Goal: Task Accomplishment & Management: Use online tool/utility

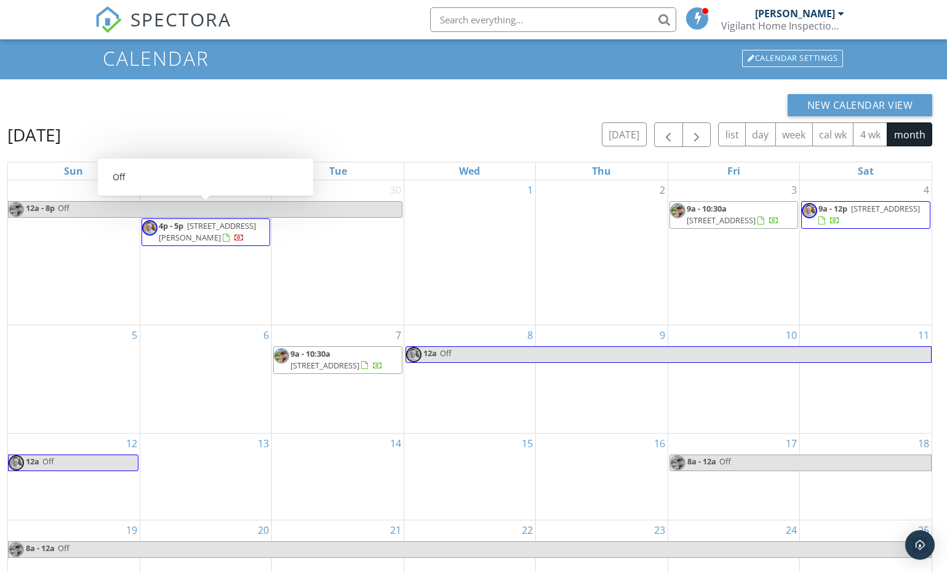
scroll to position [72, 0]
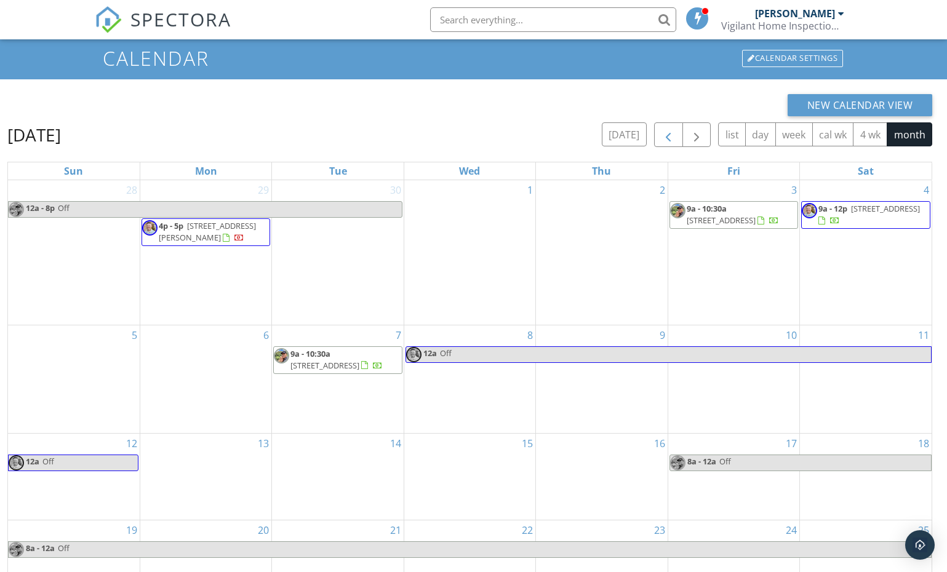
click at [671, 134] on span "button" at bounding box center [668, 135] width 15 height 15
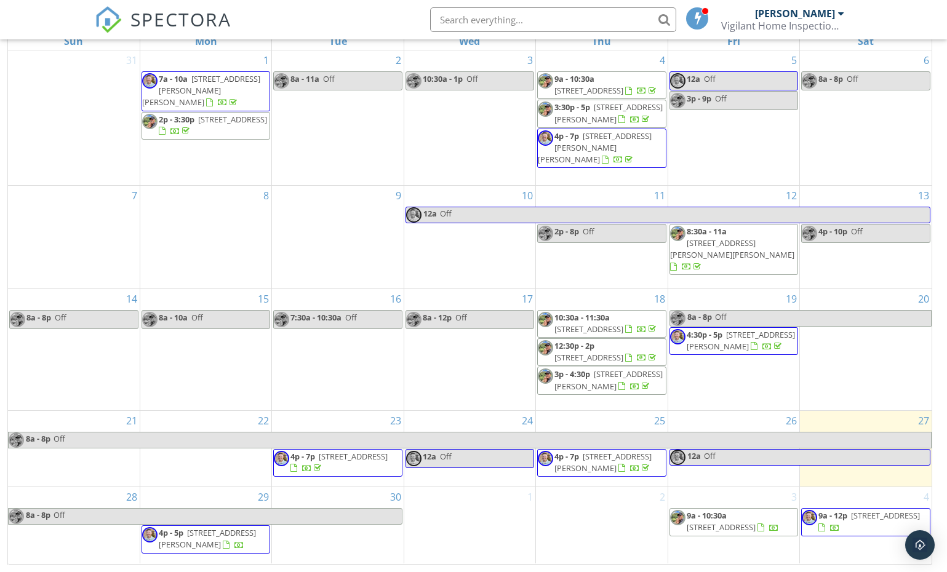
scroll to position [201, 0]
click at [583, 466] on link "4p - 7p 4623 E Baytree Ct, Boise 83716" at bounding box center [602, 463] width 97 height 23
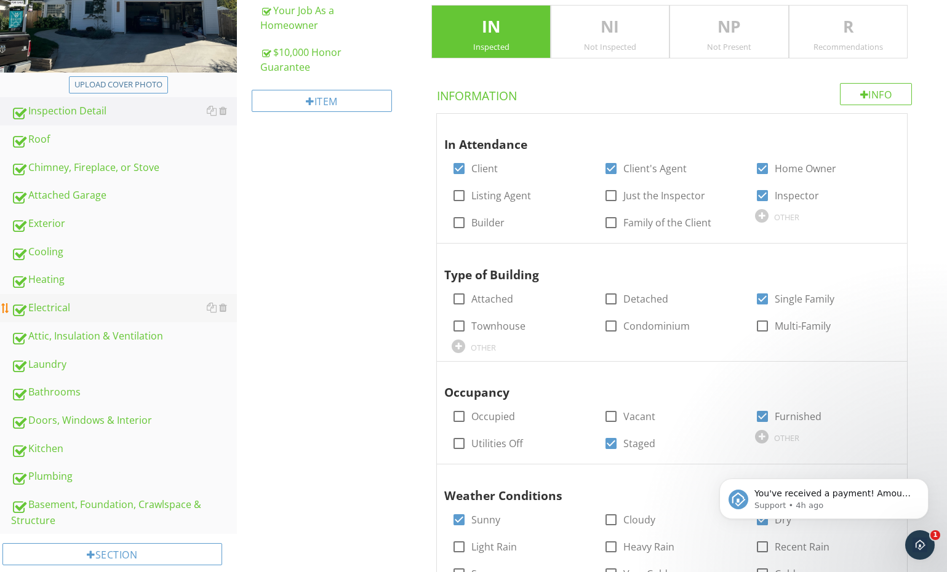
scroll to position [267, 0]
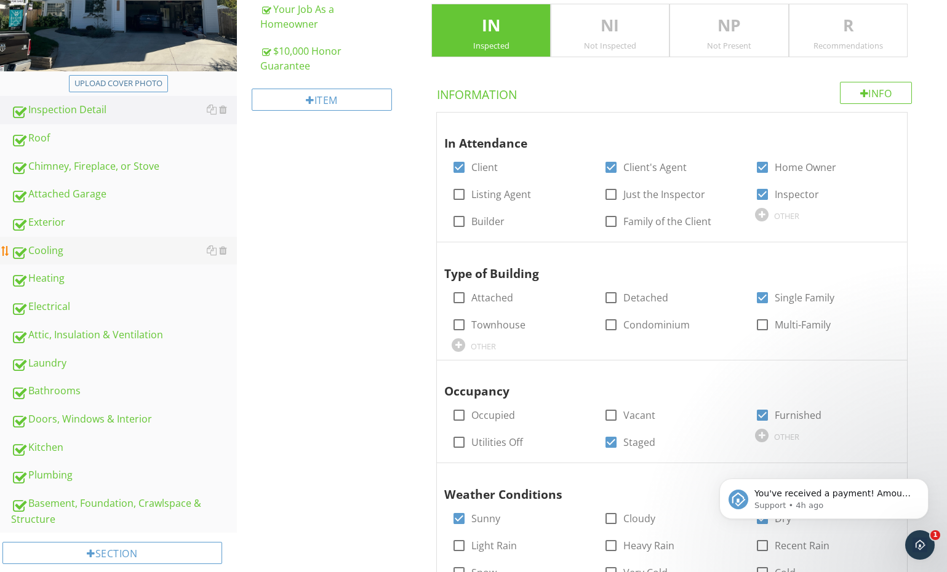
click at [68, 233] on link "Exterior" at bounding box center [124, 223] width 226 height 28
click at [65, 250] on div "Cooling" at bounding box center [124, 251] width 226 height 16
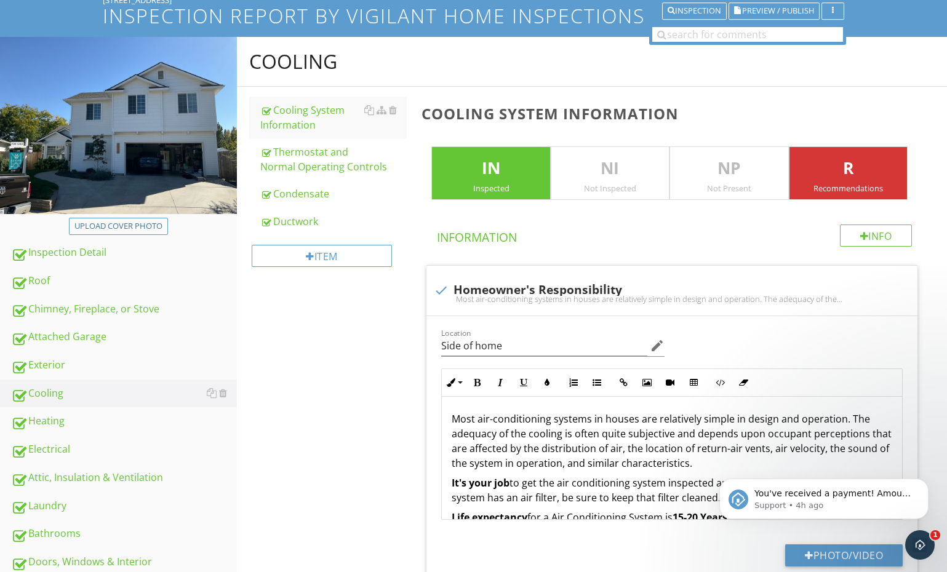
scroll to position [125, 0]
click at [314, 117] on div "Cooling System Information" at bounding box center [333, 117] width 147 height 30
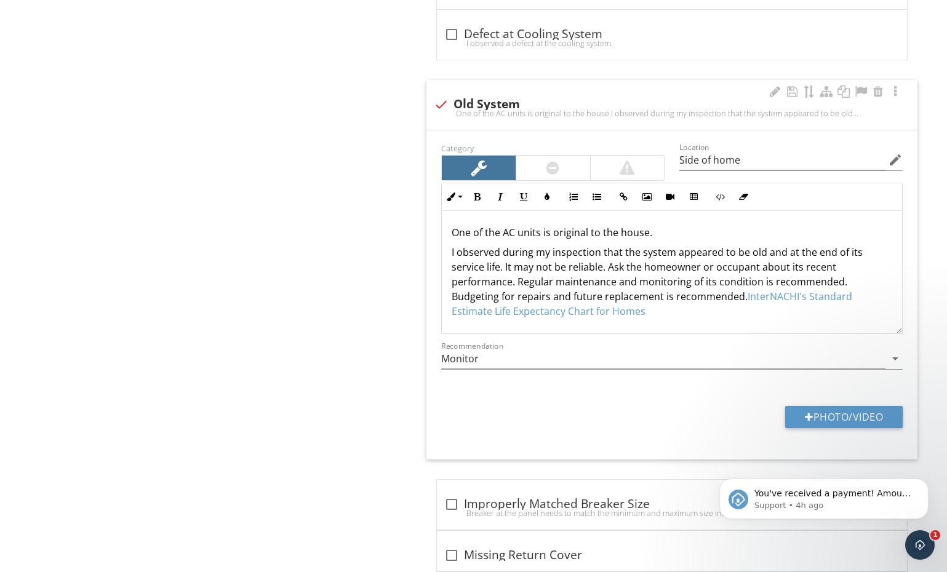
scroll to position [4046, 0]
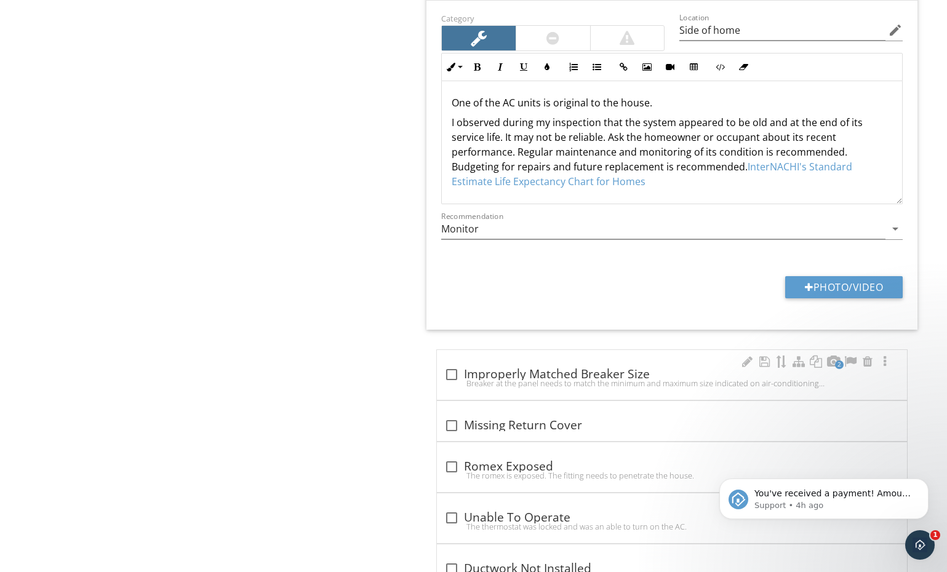
click at [446, 377] on div at bounding box center [451, 374] width 21 height 21
checkbox input "true"
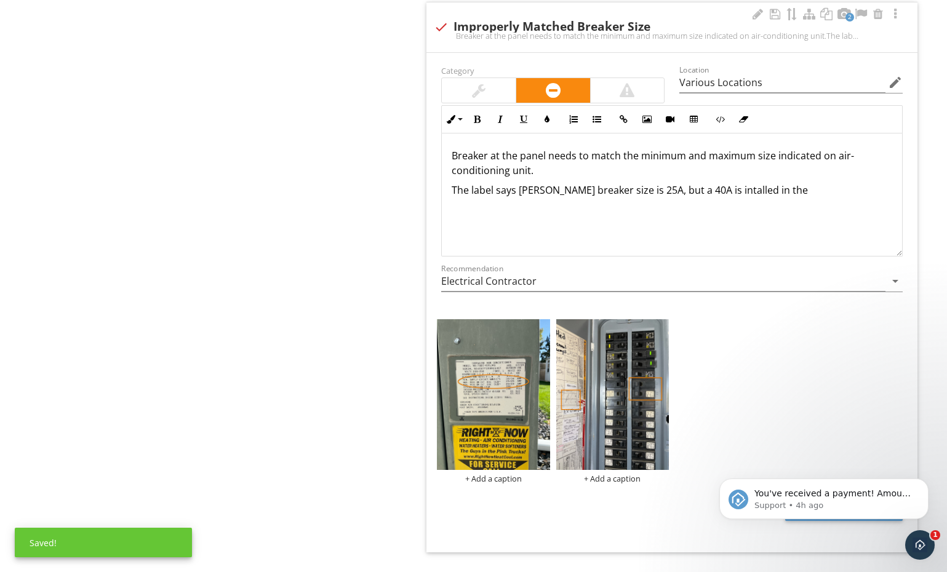
scroll to position [4394, 0]
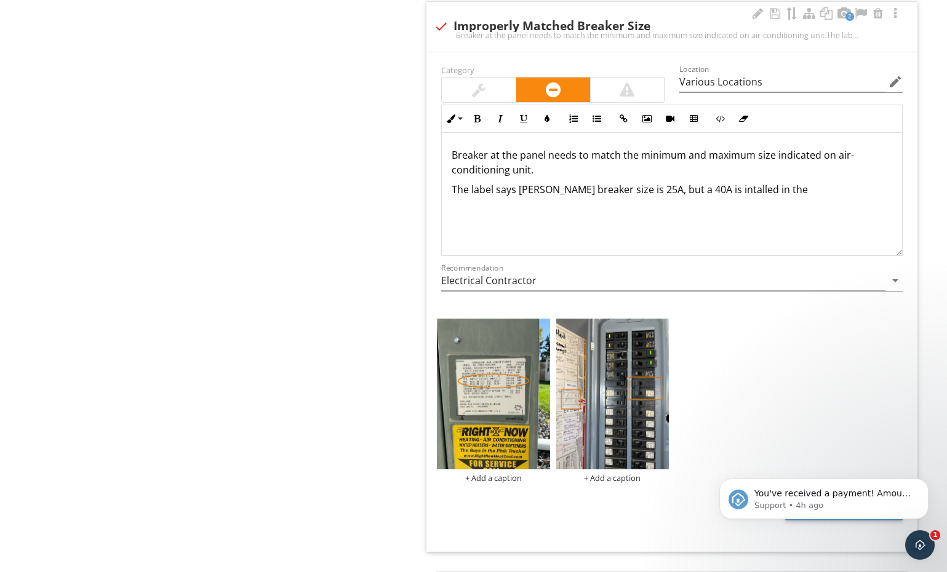
click at [777, 197] on p "The label says max breaker size is 25A, but a 40A is intalled in the" at bounding box center [672, 189] width 441 height 15
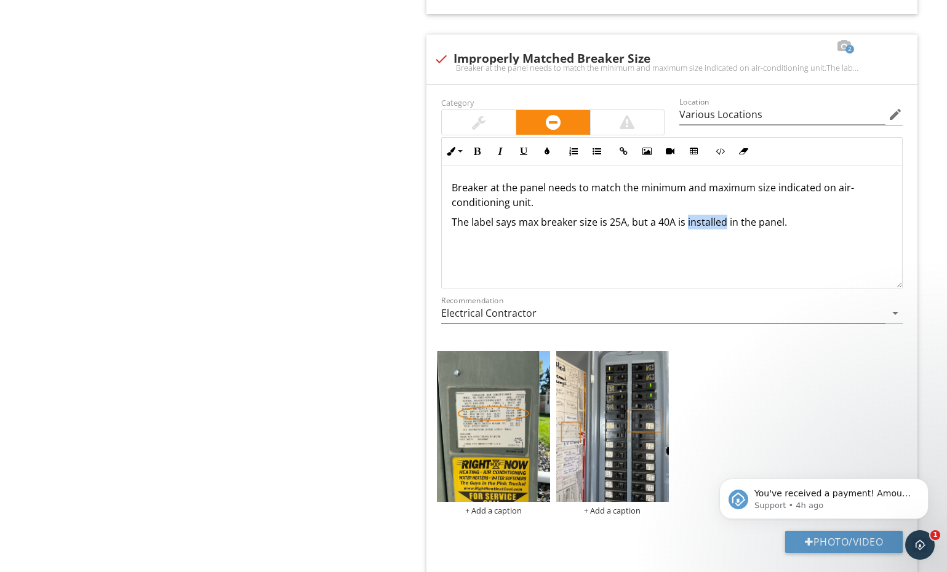
scroll to position [4360, 0]
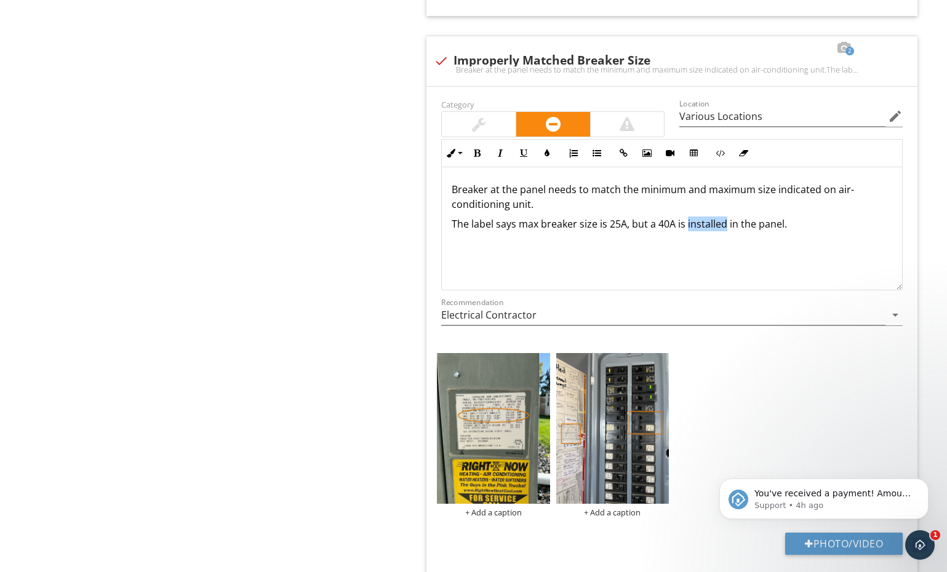
click at [892, 500] on p "You've received a payment! Amount $50.00 Fee $0.00 Net $50.00 Transaction # pi_…" at bounding box center [833, 494] width 159 height 12
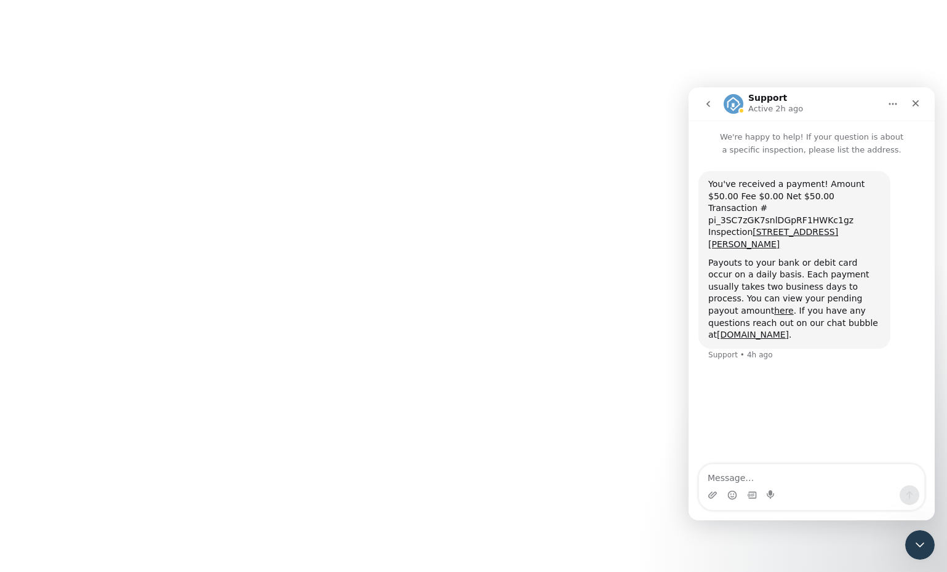
scroll to position [0, 1]
click at [916, 105] on icon "Close" at bounding box center [915, 103] width 7 height 7
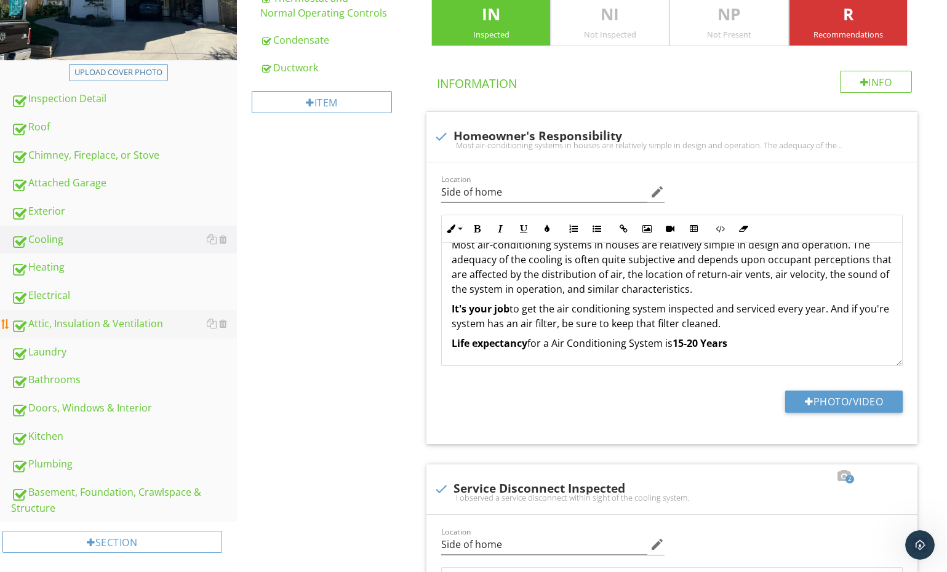
scroll to position [279, 0]
click at [63, 293] on div "Electrical" at bounding box center [124, 295] width 226 height 16
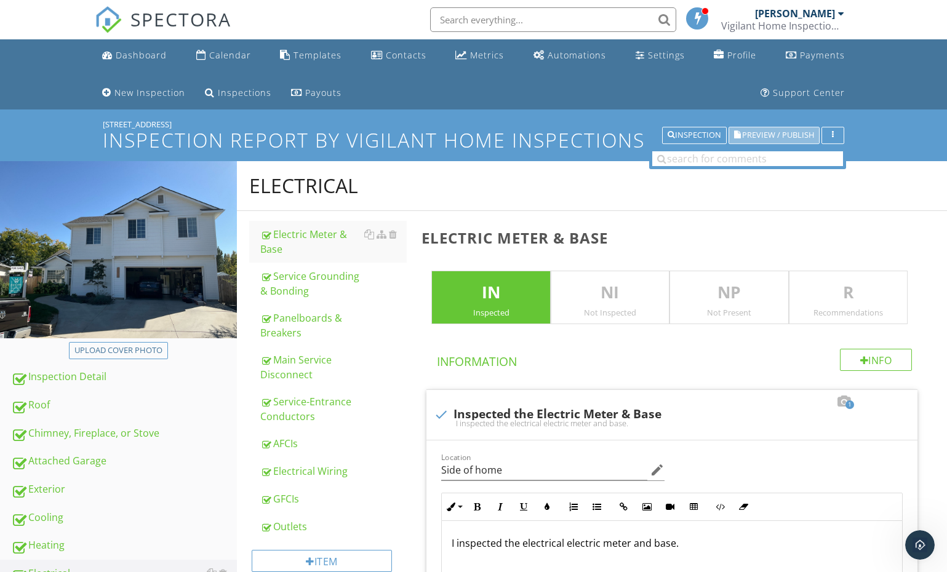
click at [742, 132] on span "Preview / Publish" at bounding box center [778, 136] width 72 height 8
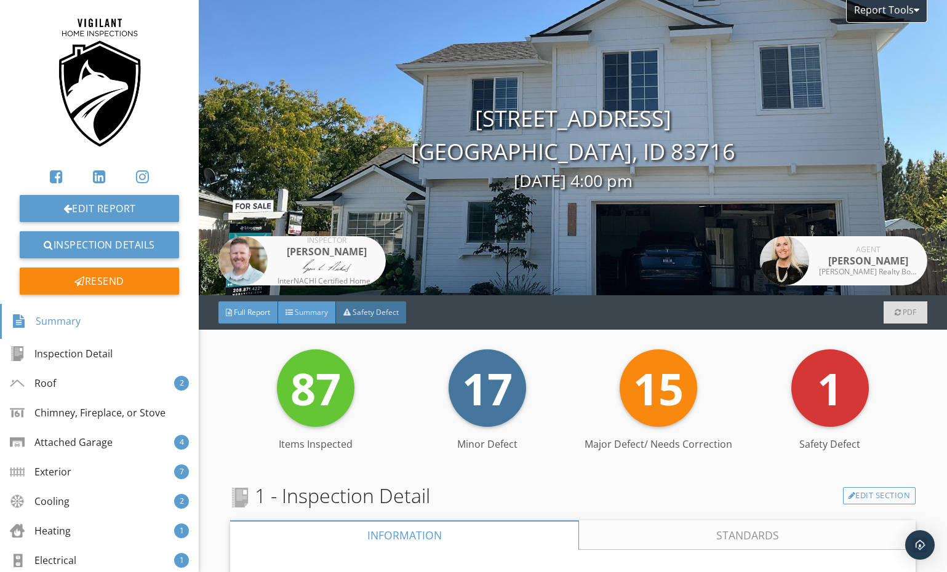
click at [332, 320] on div "Summary" at bounding box center [307, 312] width 58 height 22
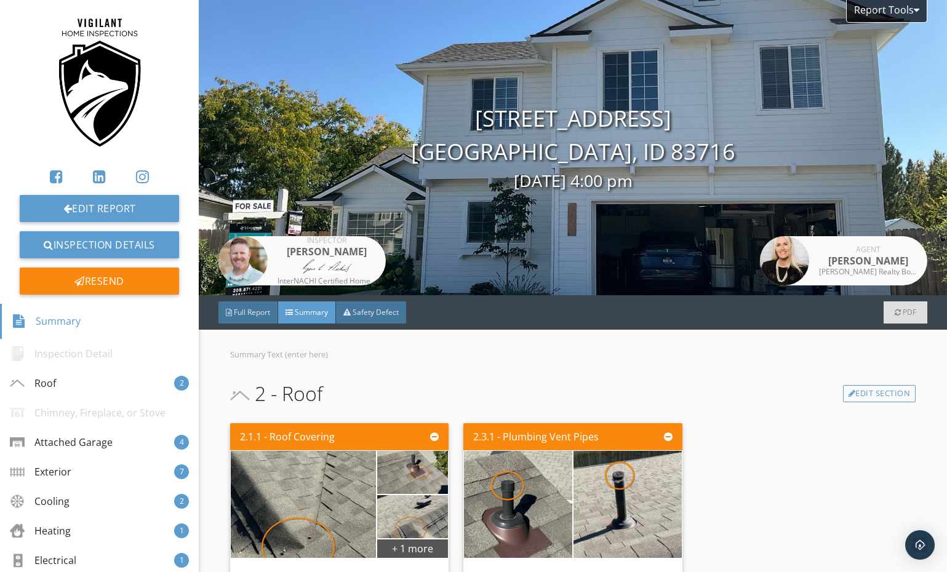
click at [399, 311] on span "Safety Defect" at bounding box center [376, 312] width 46 height 10
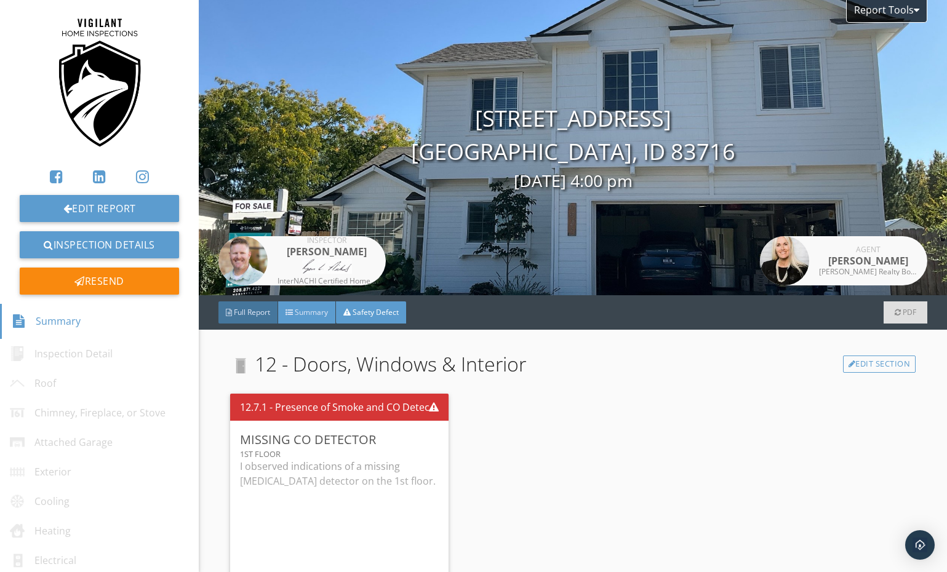
click at [317, 312] on span "Summary" at bounding box center [311, 312] width 33 height 10
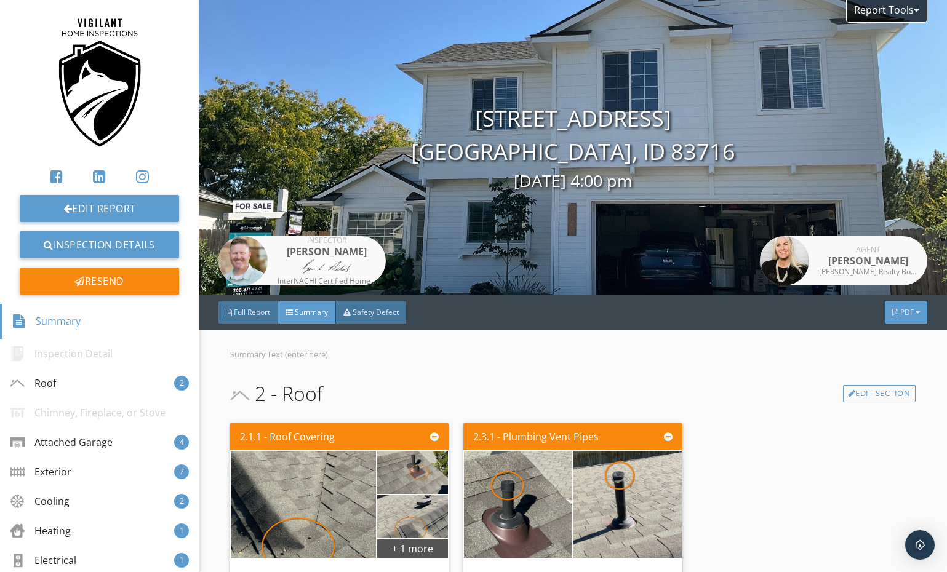
click at [892, 313] on div at bounding box center [895, 312] width 6 height 7
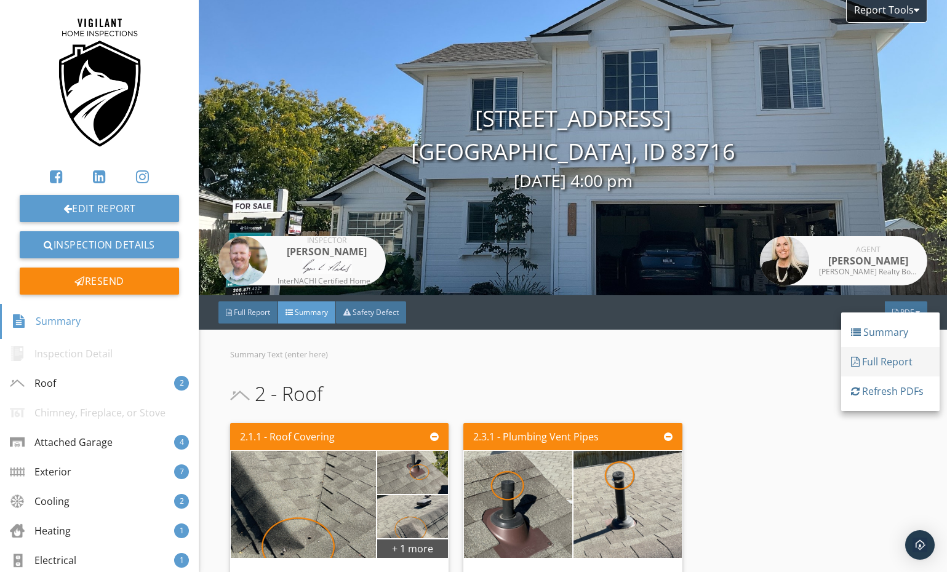
click at [879, 364] on div "Full Report" at bounding box center [890, 361] width 79 height 15
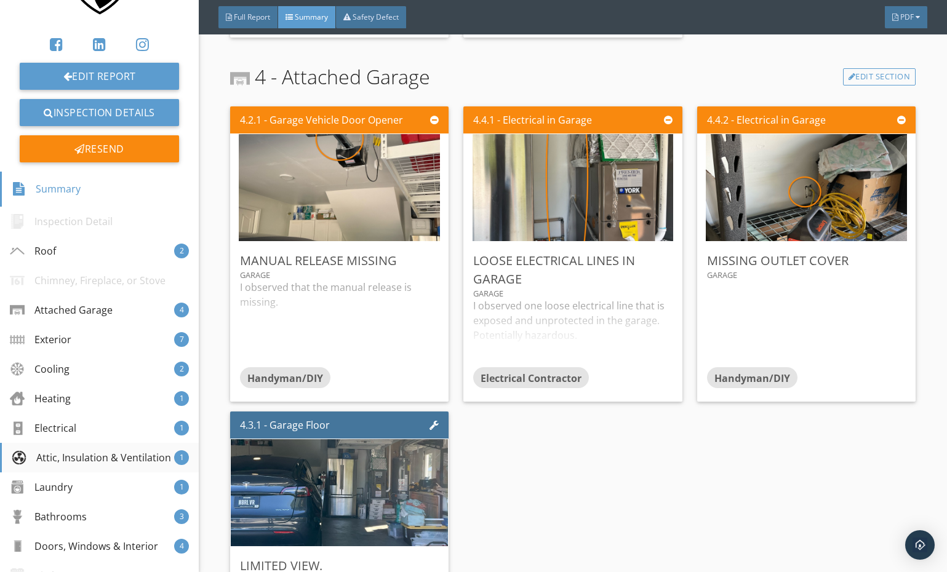
scroll to position [132, 0]
click at [70, 436] on div "Electrical" at bounding box center [45, 428] width 66 height 15
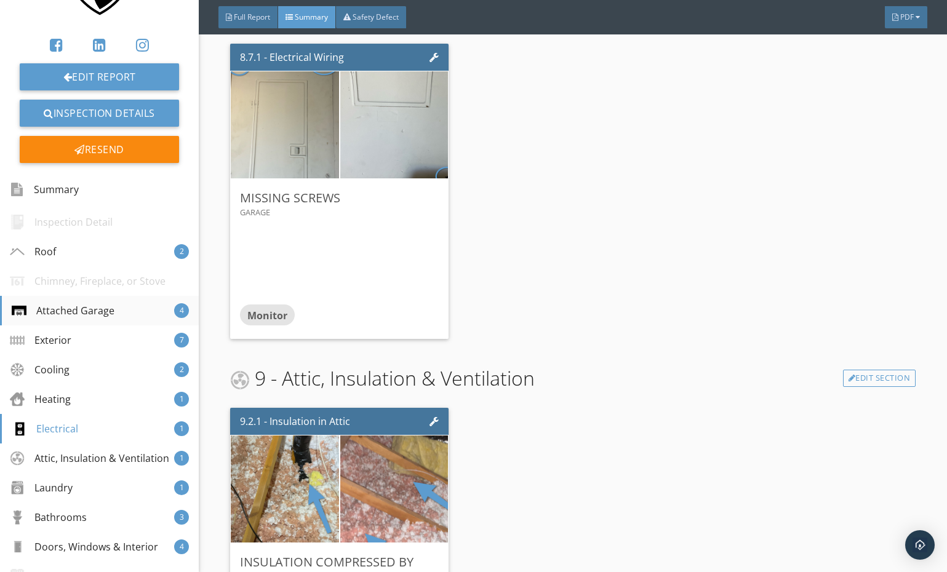
click at [82, 306] on div "Attached Garage 4" at bounding box center [99, 311] width 199 height 30
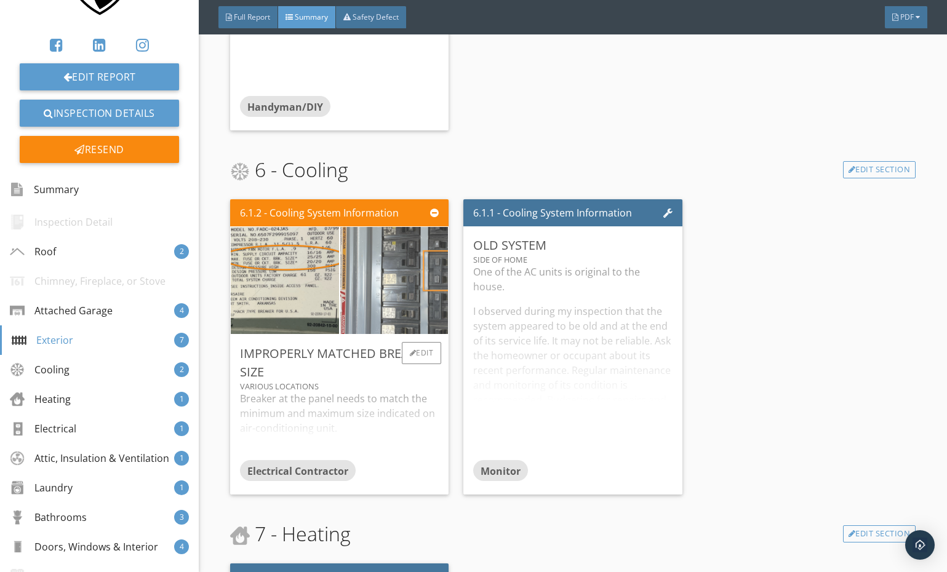
scroll to position [2213, 0]
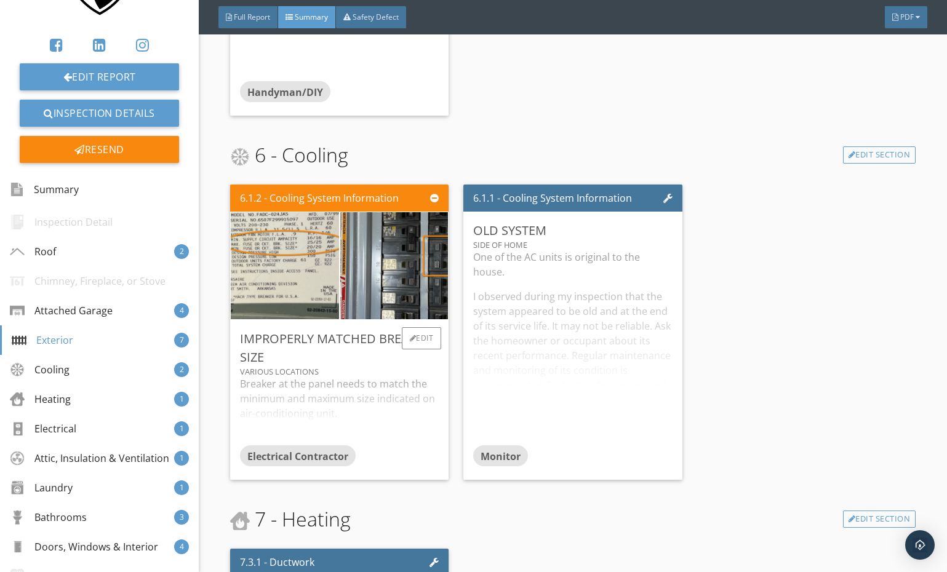
click at [281, 383] on div "Breaker at the panel needs to match the minimum and maximum size indicated on a…" at bounding box center [339, 411] width 199 height 69
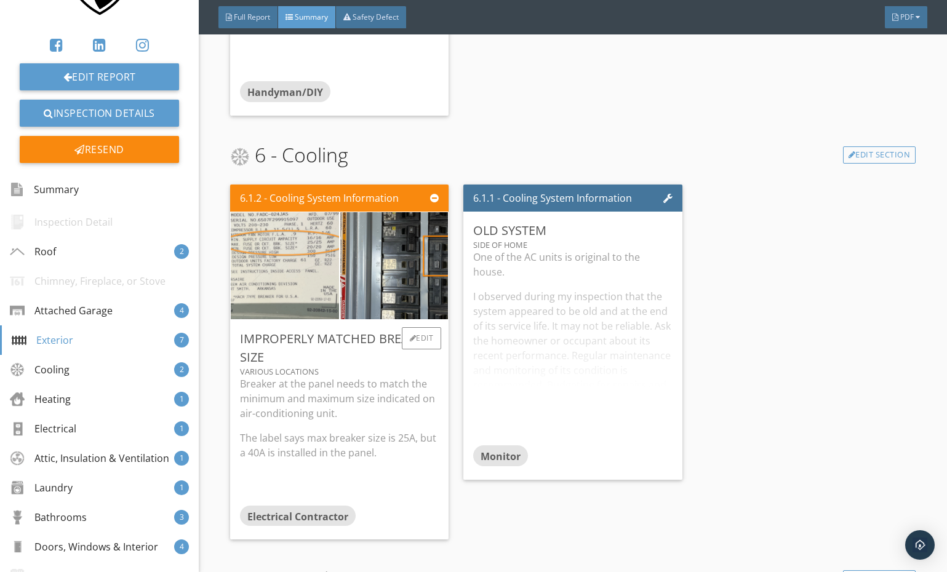
click at [309, 294] on img at bounding box center [285, 266] width 201 height 268
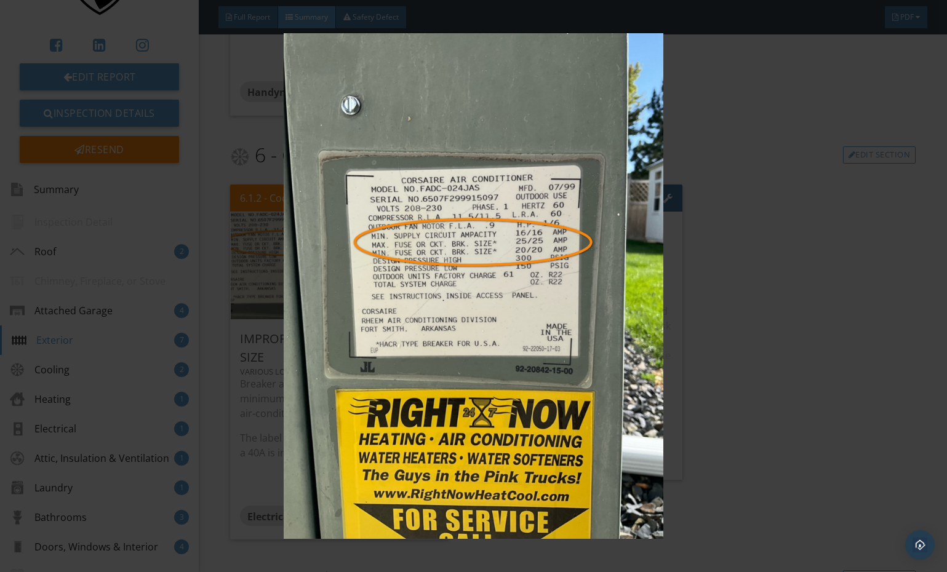
click at [688, 318] on img at bounding box center [473, 286] width 862 height 506
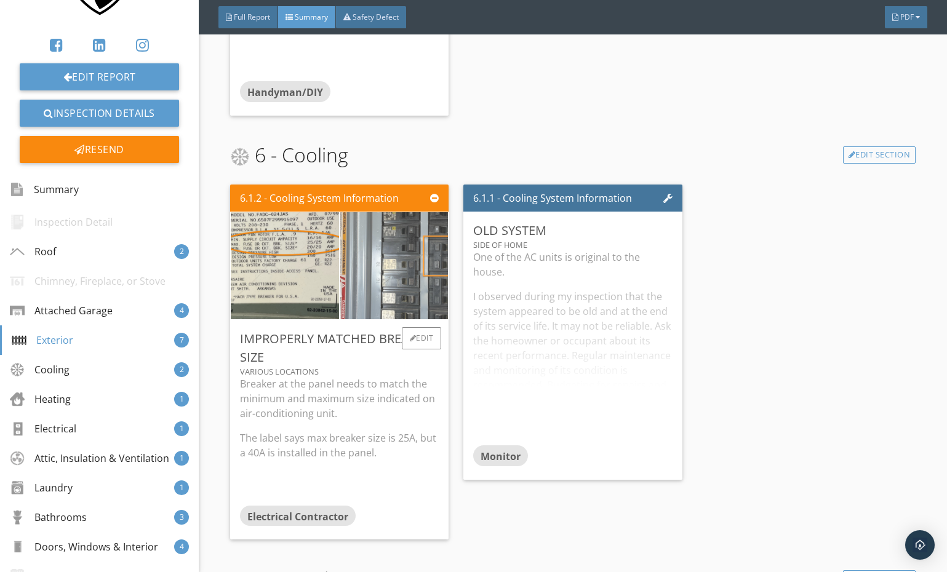
click at [446, 263] on img at bounding box center [393, 266] width 201 height 268
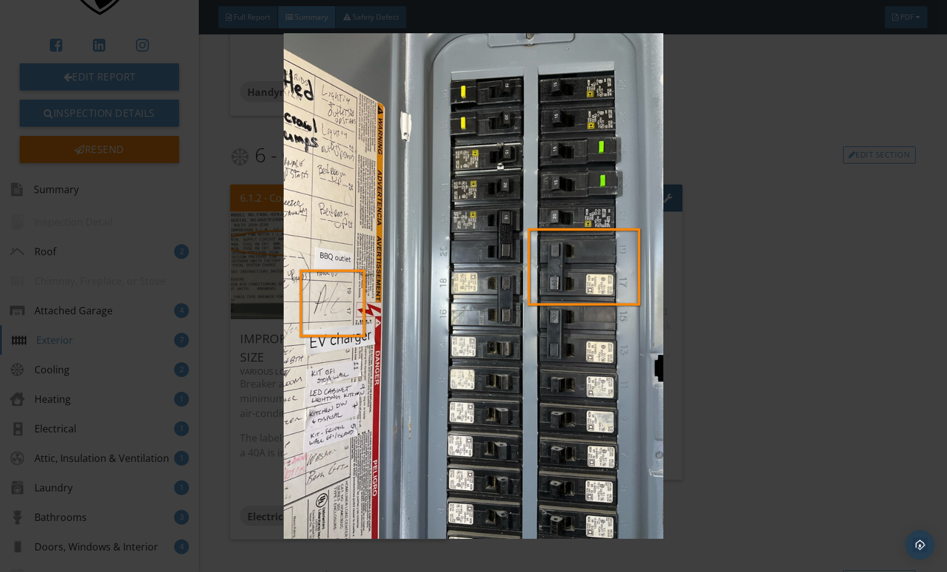
drag, startPoint x: 833, startPoint y: 268, endPoint x: 820, endPoint y: 269, distance: 12.9
click at [832, 268] on img at bounding box center [473, 286] width 862 height 506
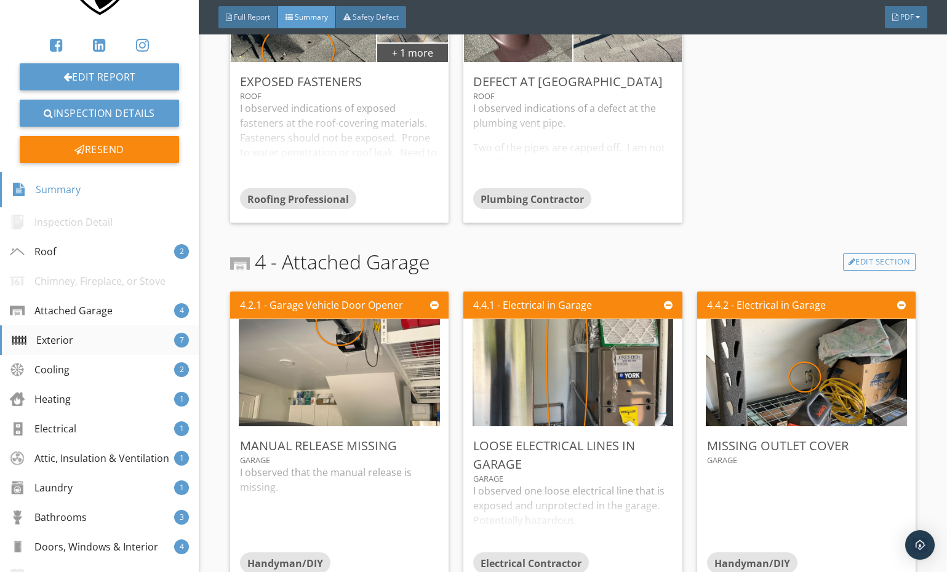
scroll to position [450, 0]
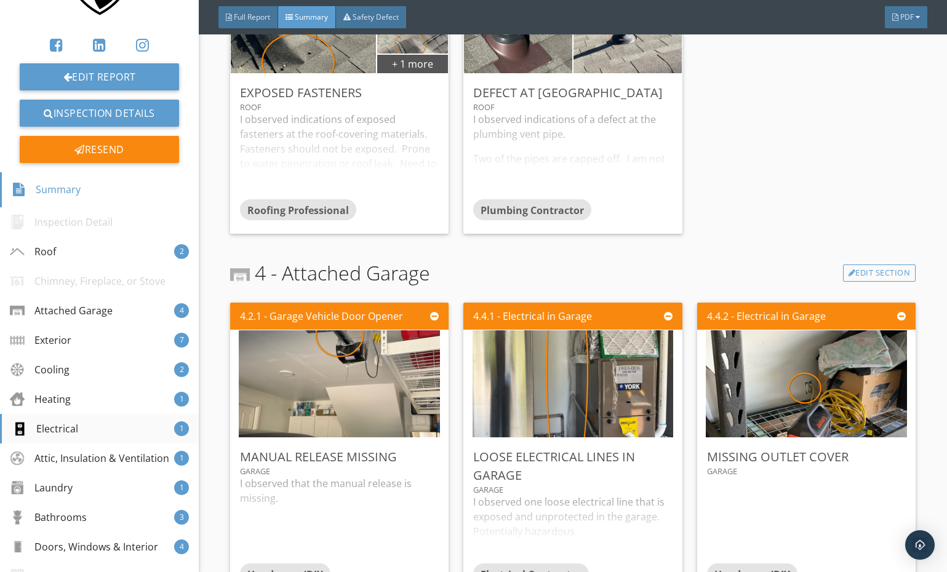
drag, startPoint x: 50, startPoint y: 440, endPoint x: 166, endPoint y: 429, distance: 115.6
click at [51, 436] on div "Electrical" at bounding box center [45, 428] width 66 height 15
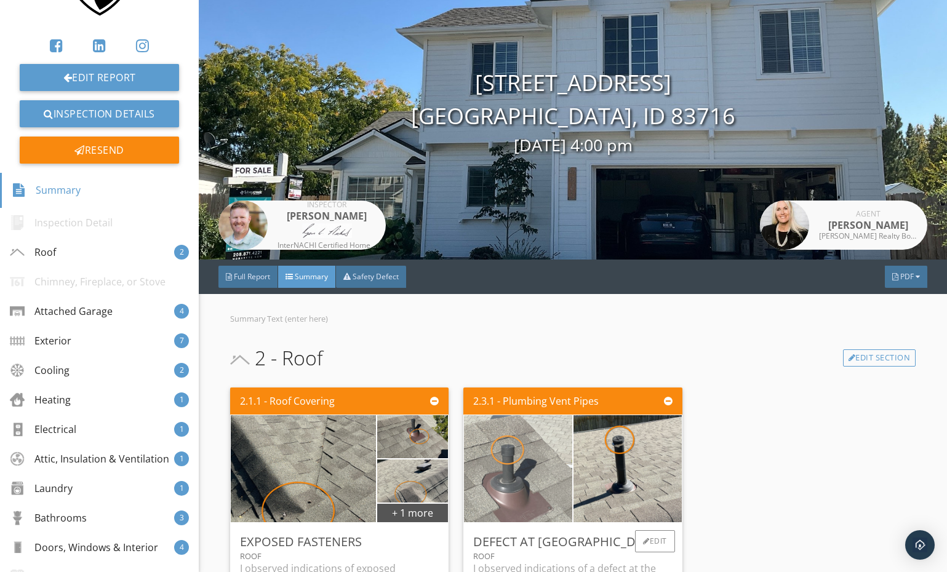
scroll to position [33, 0]
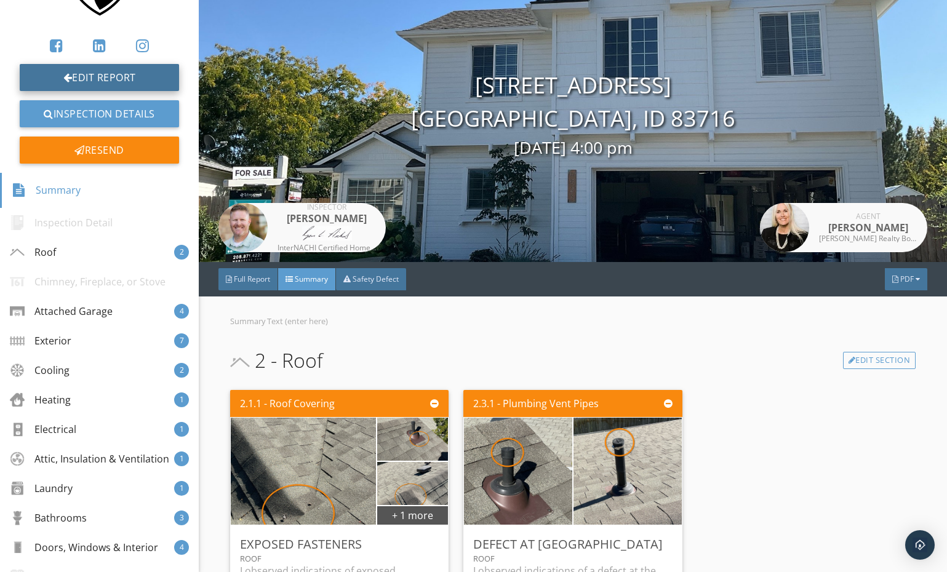
click at [124, 76] on link "Edit Report" at bounding box center [99, 77] width 159 height 27
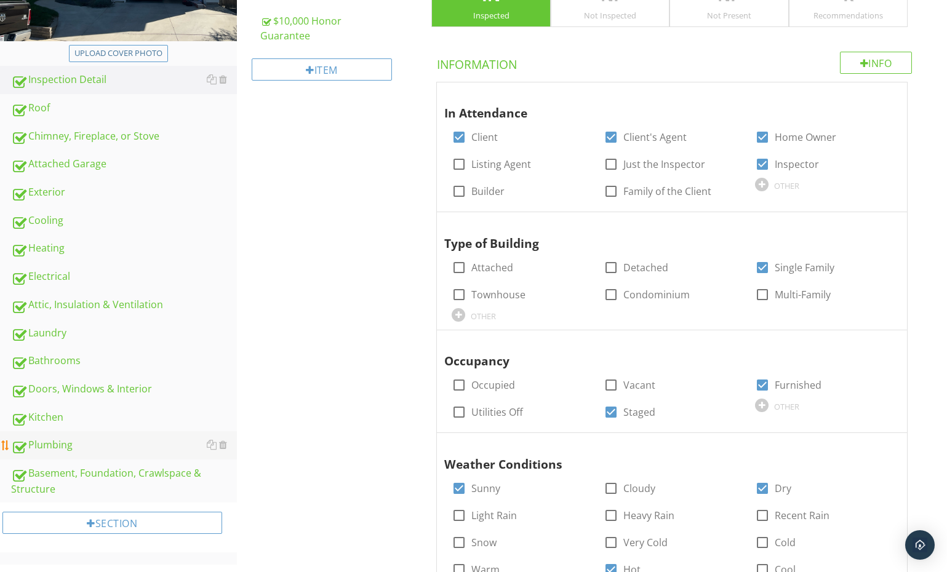
scroll to position [299, 0]
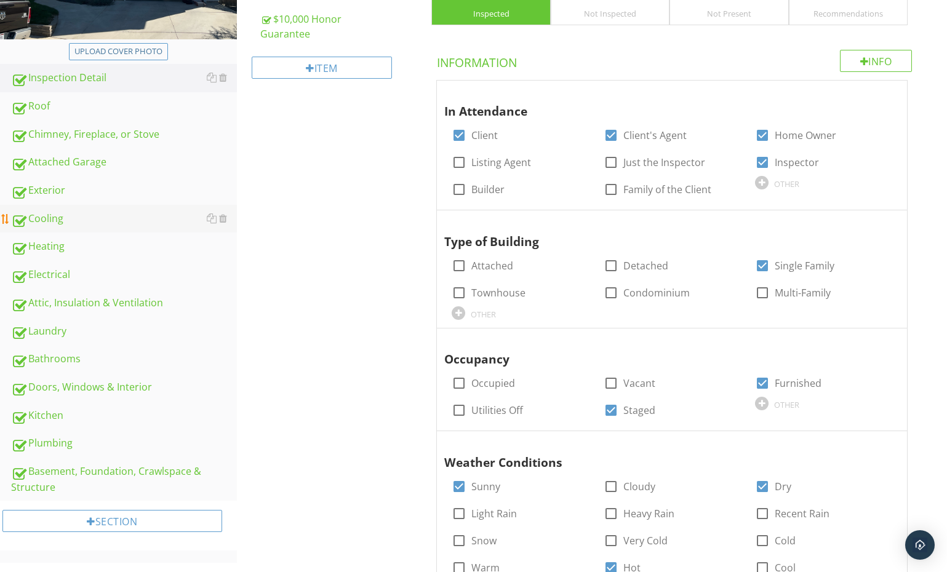
click at [60, 228] on link "Cooling" at bounding box center [124, 219] width 226 height 28
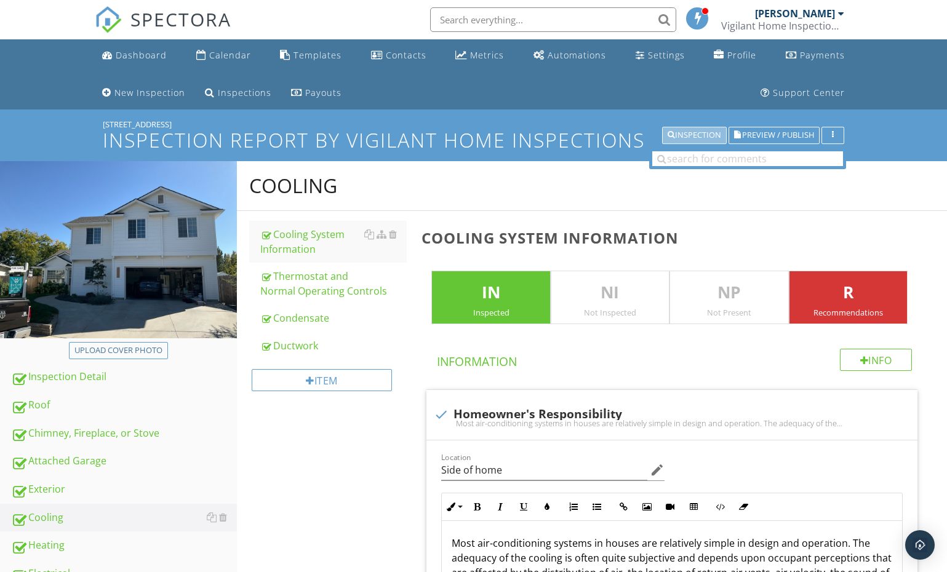
click at [687, 131] on div "Inspection" at bounding box center [695, 135] width 54 height 9
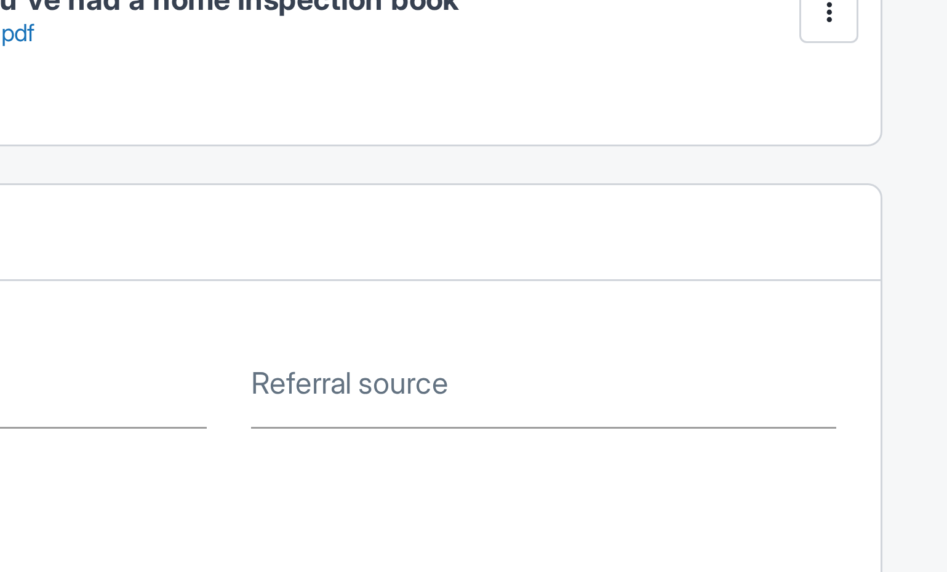
scroll to position [214, 0]
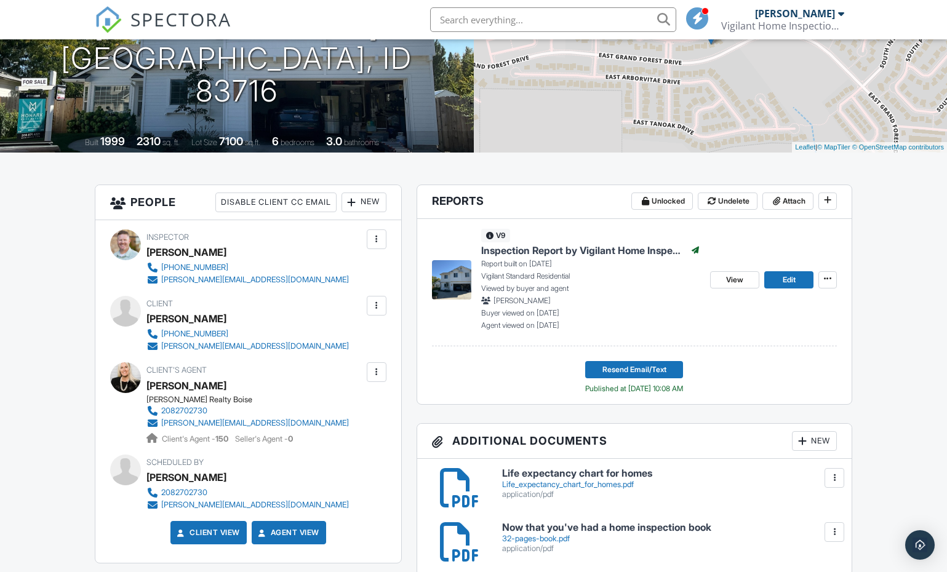
click at [572, 247] on span "Inspection Report by Vigilant Home Inspections" at bounding box center [583, 251] width 204 height 14
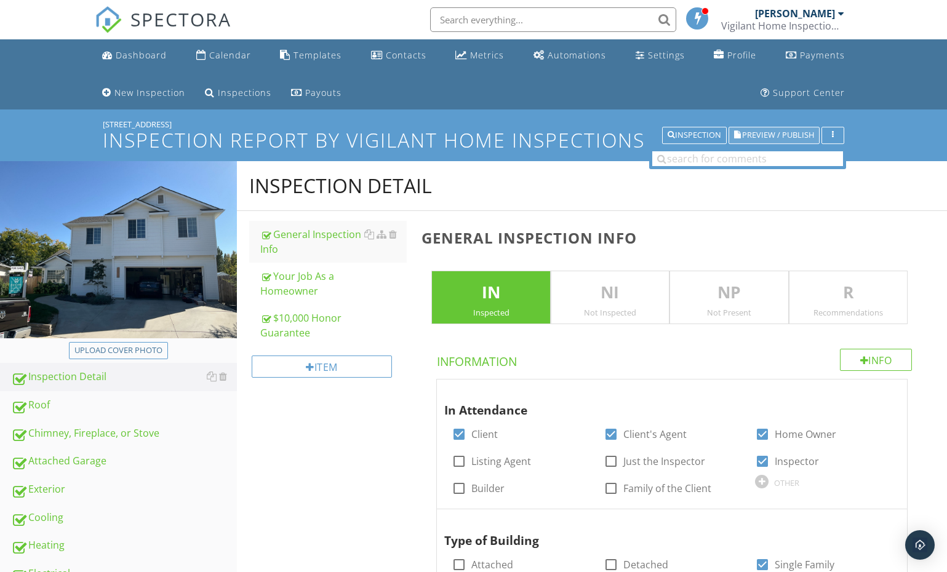
click at [746, 135] on span "Preview / Publish" at bounding box center [778, 136] width 72 height 8
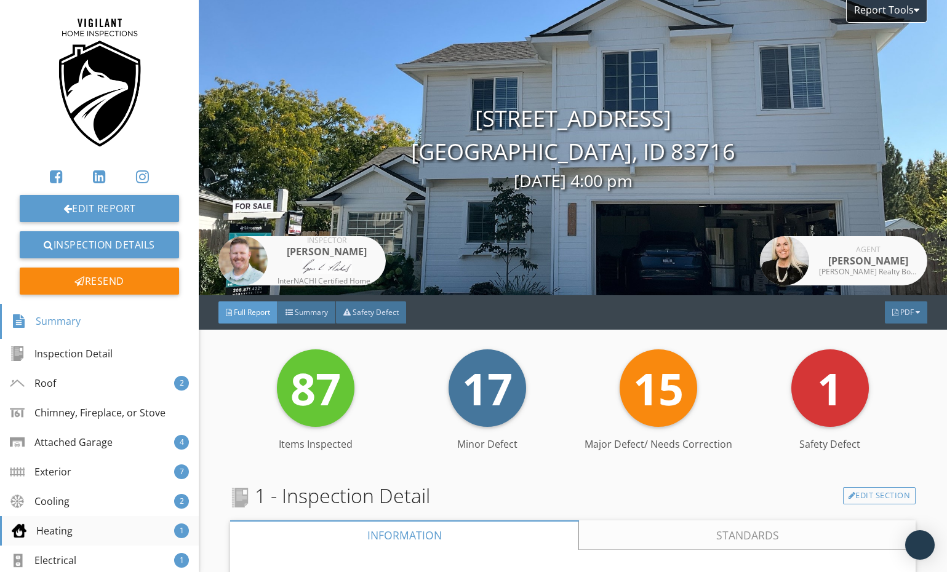
scroll to position [188, 0]
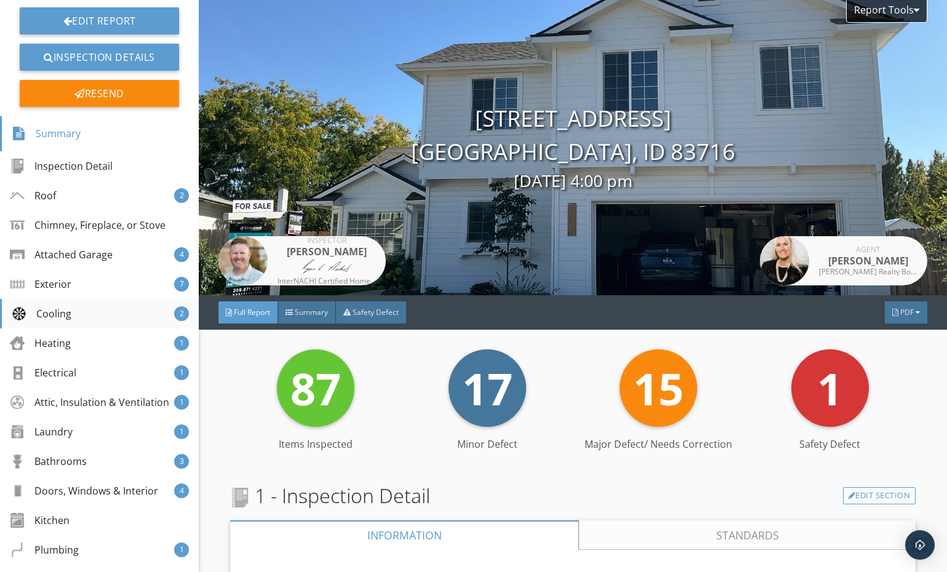
click at [68, 321] on div "Cooling" at bounding box center [42, 313] width 60 height 15
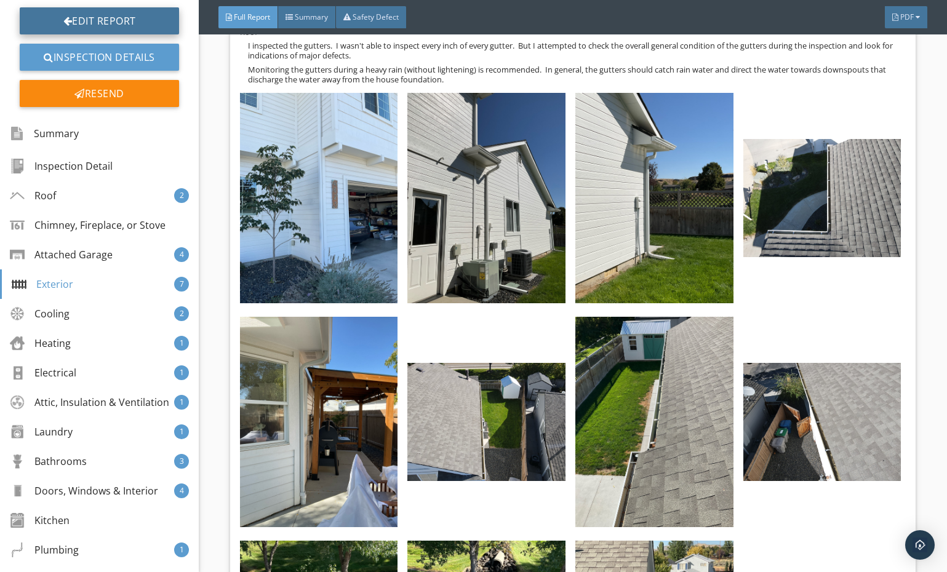
scroll to position [11591, 0]
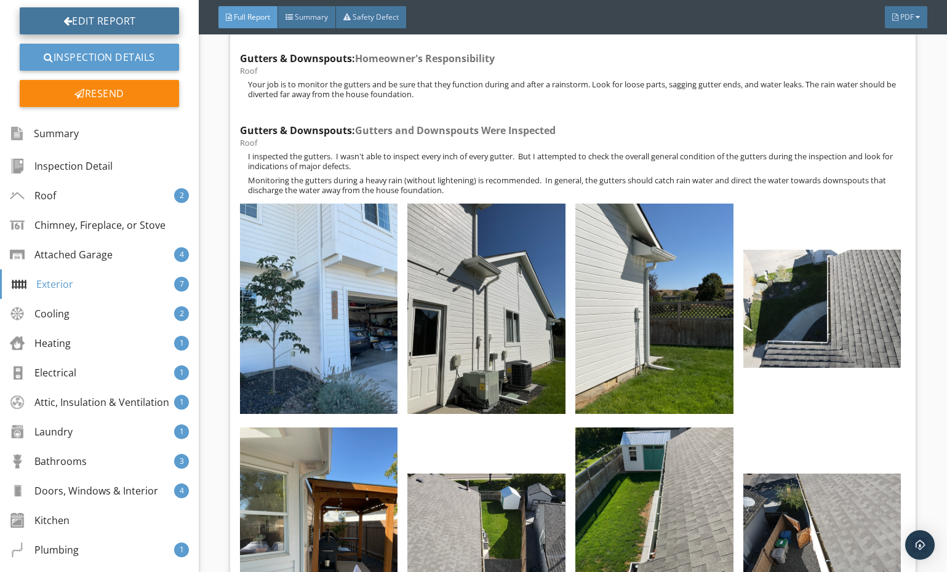
click at [89, 14] on link "Edit Report" at bounding box center [99, 20] width 159 height 27
